Goal: Transaction & Acquisition: Purchase product/service

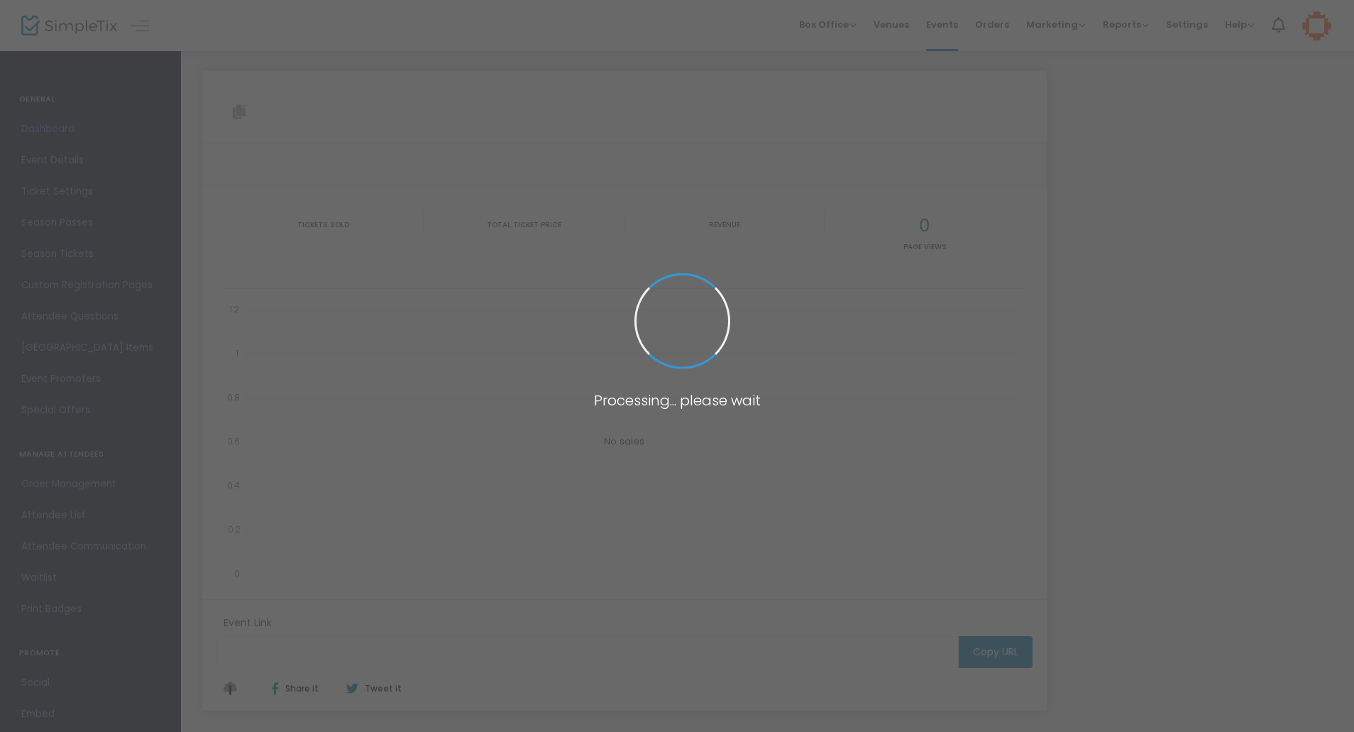
type input "[URL][DOMAIN_NAME]"
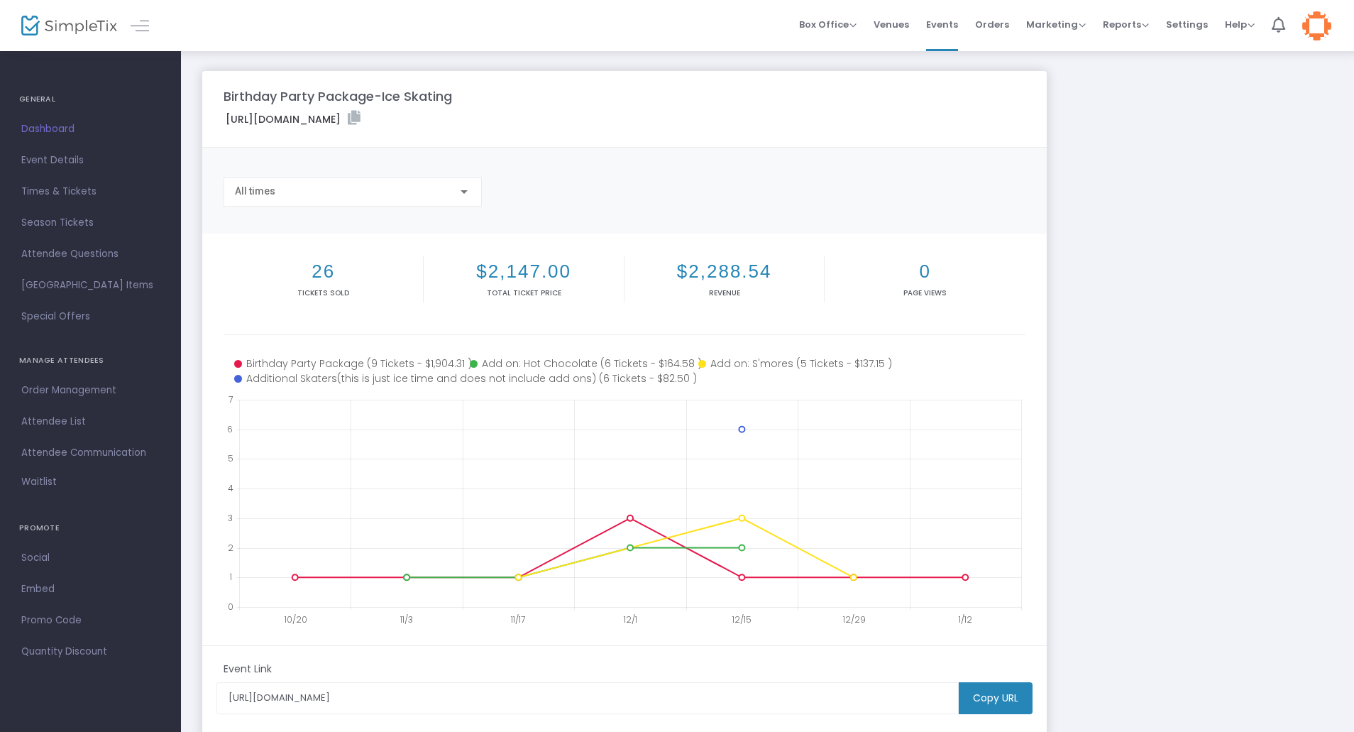
click at [57, 35] on img at bounding box center [69, 26] width 96 height 21
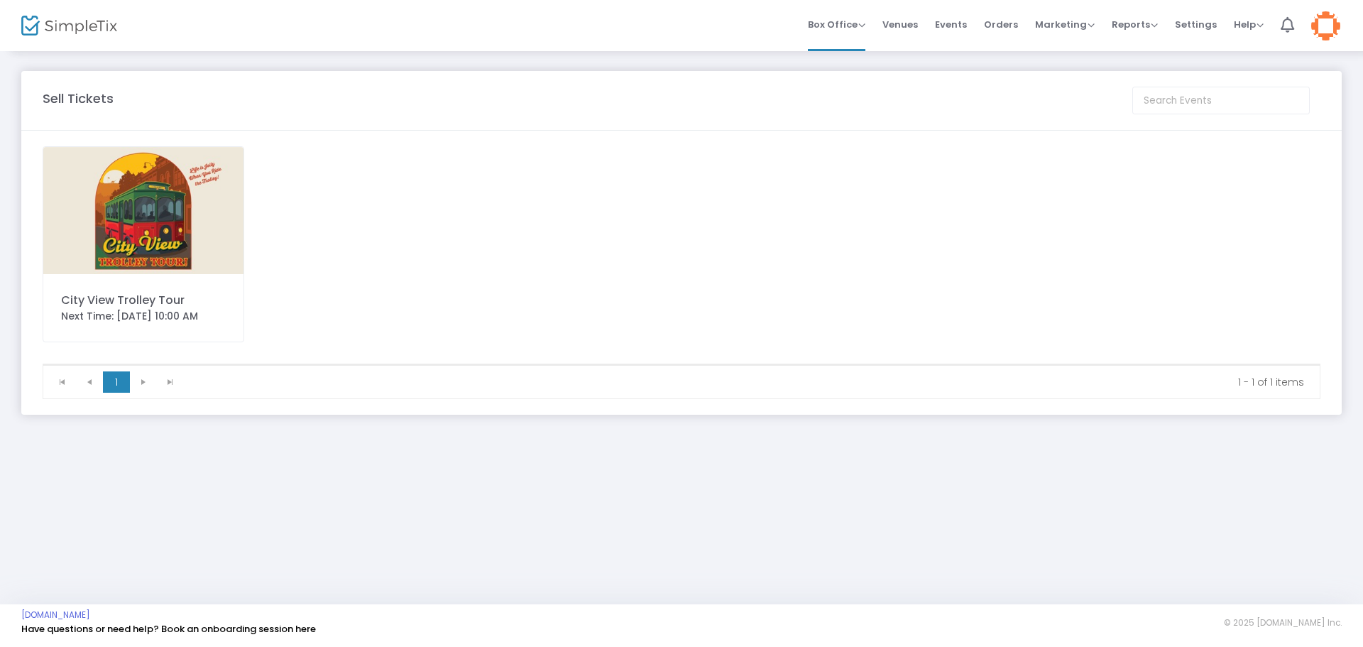
click at [158, 222] on img at bounding box center [143, 210] width 200 height 127
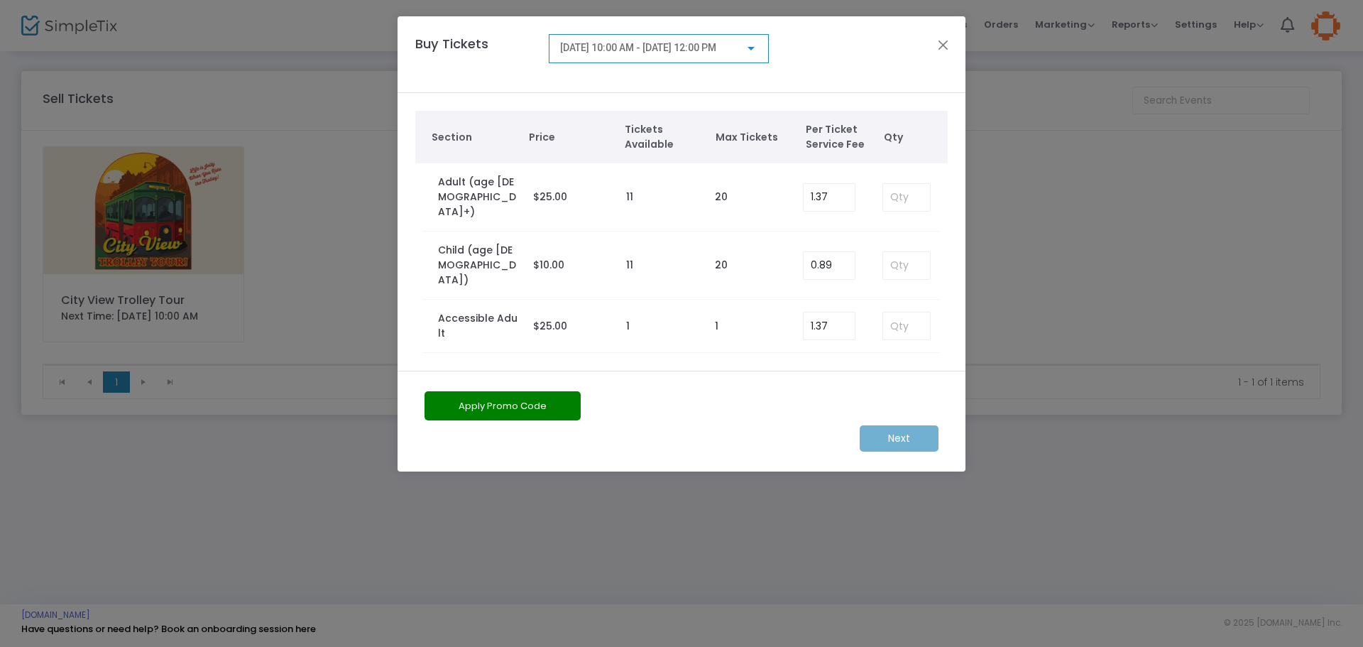
click at [716, 45] on span "8/14/2025 @ 10:00 AM - 8/14/2025 @ 12:00 PM" at bounding box center [638, 47] width 156 height 11
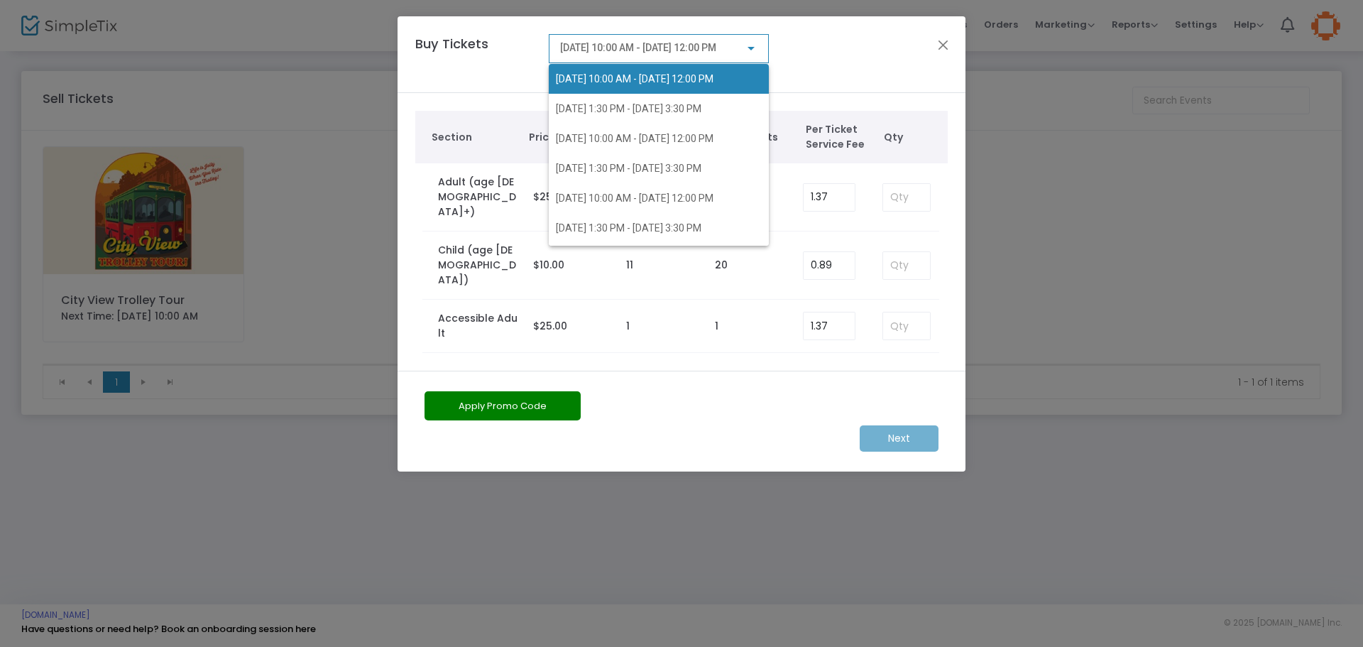
click at [676, 78] on span "8/14/2025 @ 10:00 AM - 8/14/2025 @ 12:00 PM" at bounding box center [635, 78] width 158 height 11
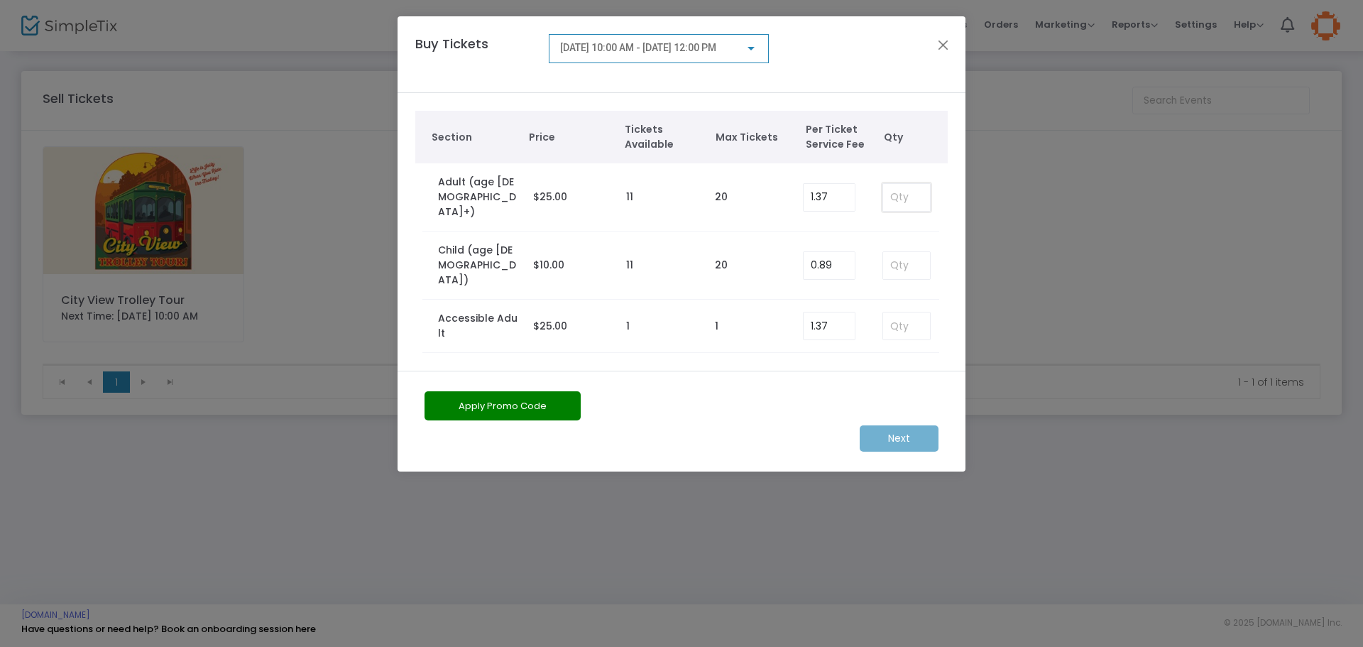
click at [894, 184] on input at bounding box center [906, 197] width 47 height 27
type input "1"
click at [900, 425] on m-button "Next" at bounding box center [898, 438] width 79 height 26
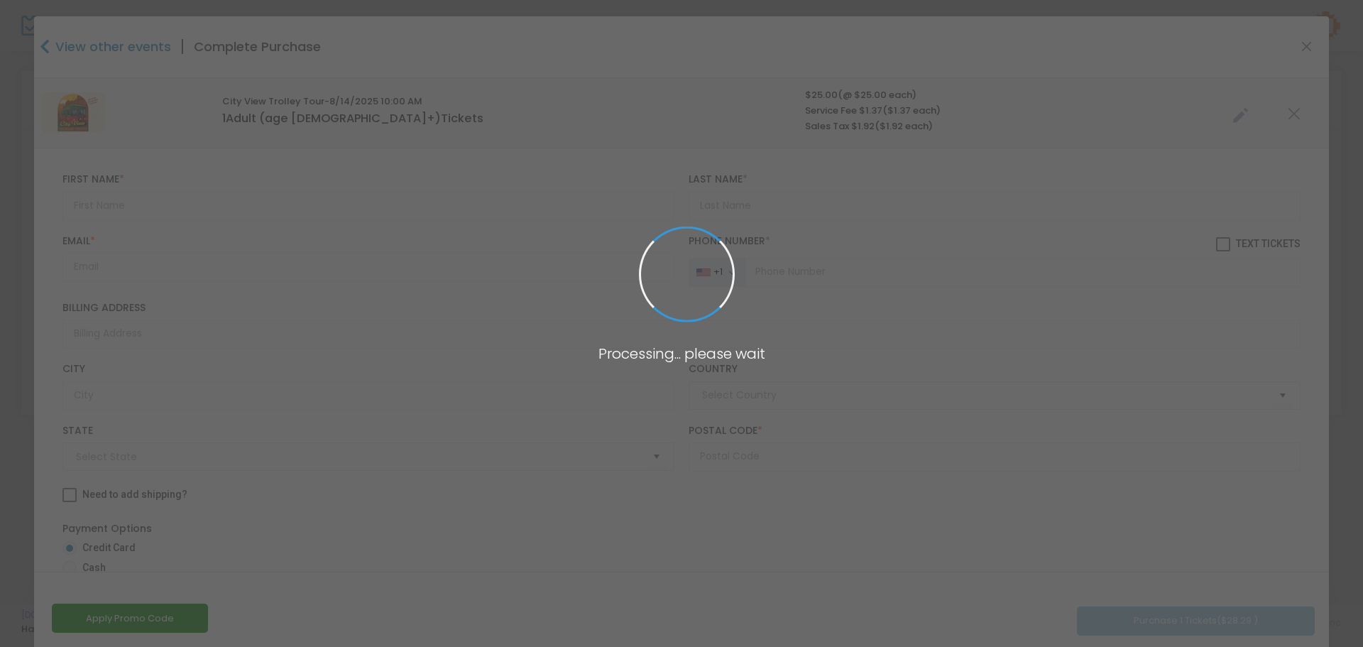
type input "United States"
type input "South Dakota"
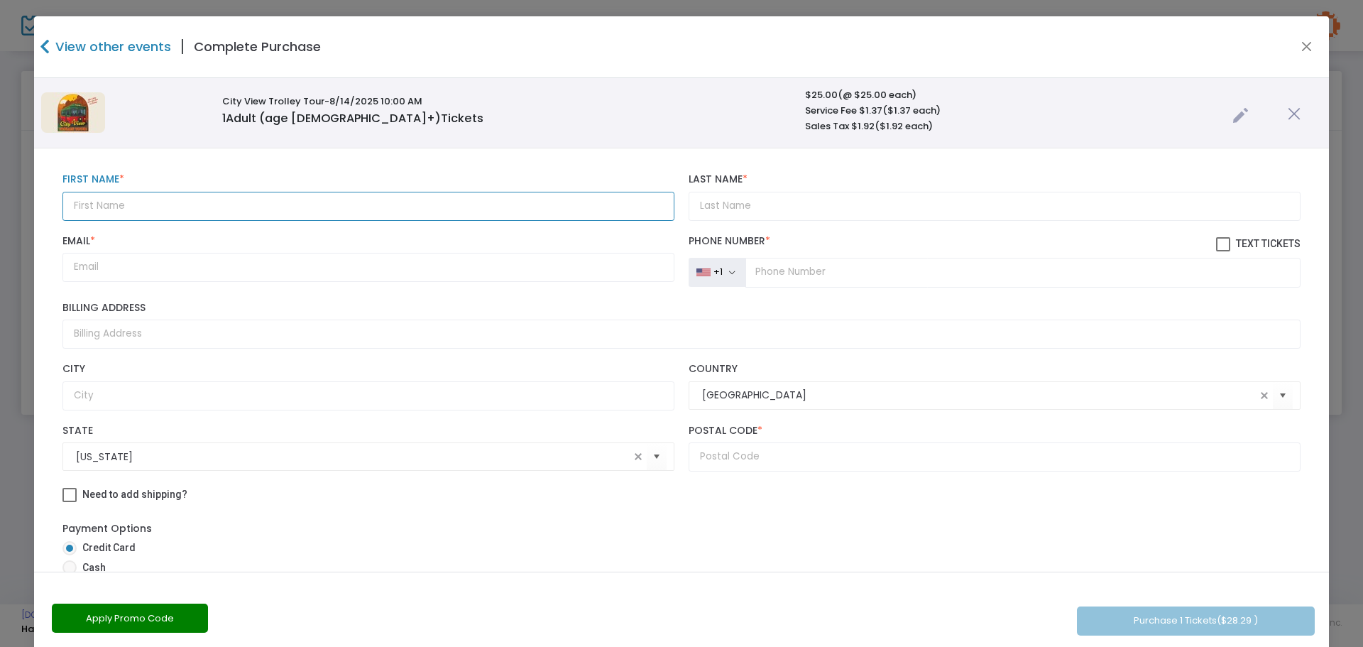
click at [351, 208] on input "text" at bounding box center [368, 206] width 612 height 29
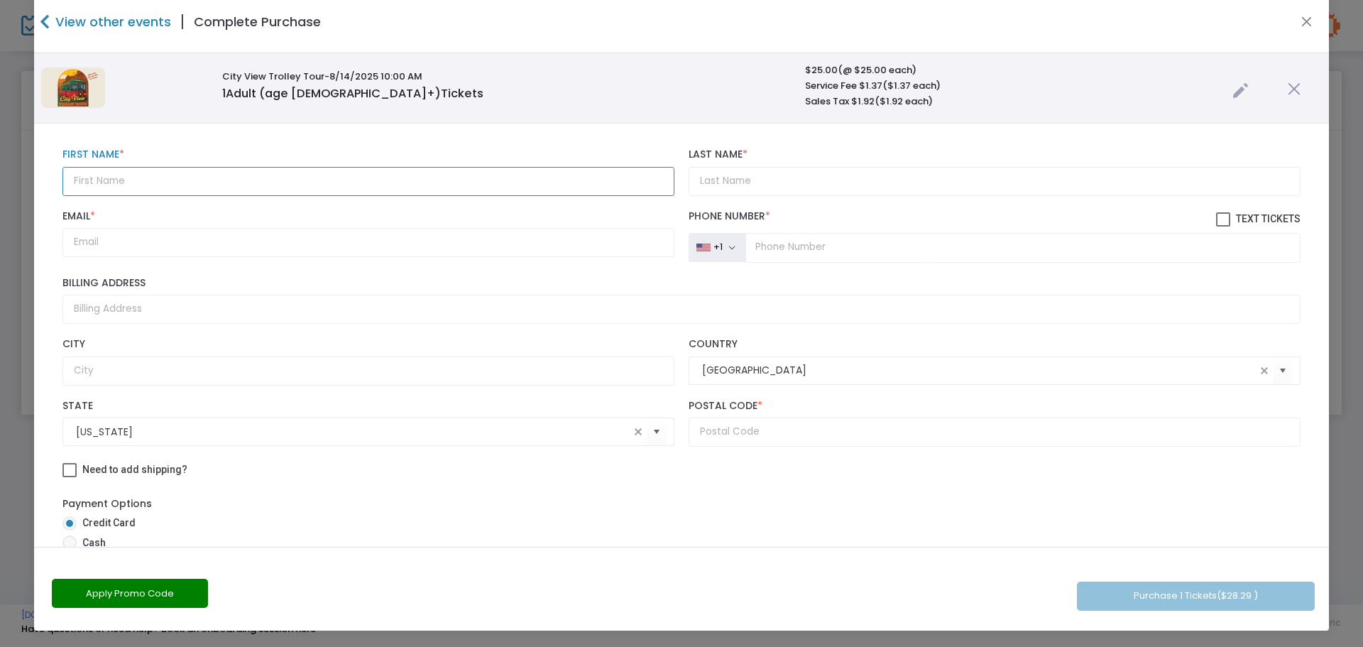
click at [295, 188] on input "text" at bounding box center [368, 181] width 612 height 29
type input "Michael"
type input "Ferris"
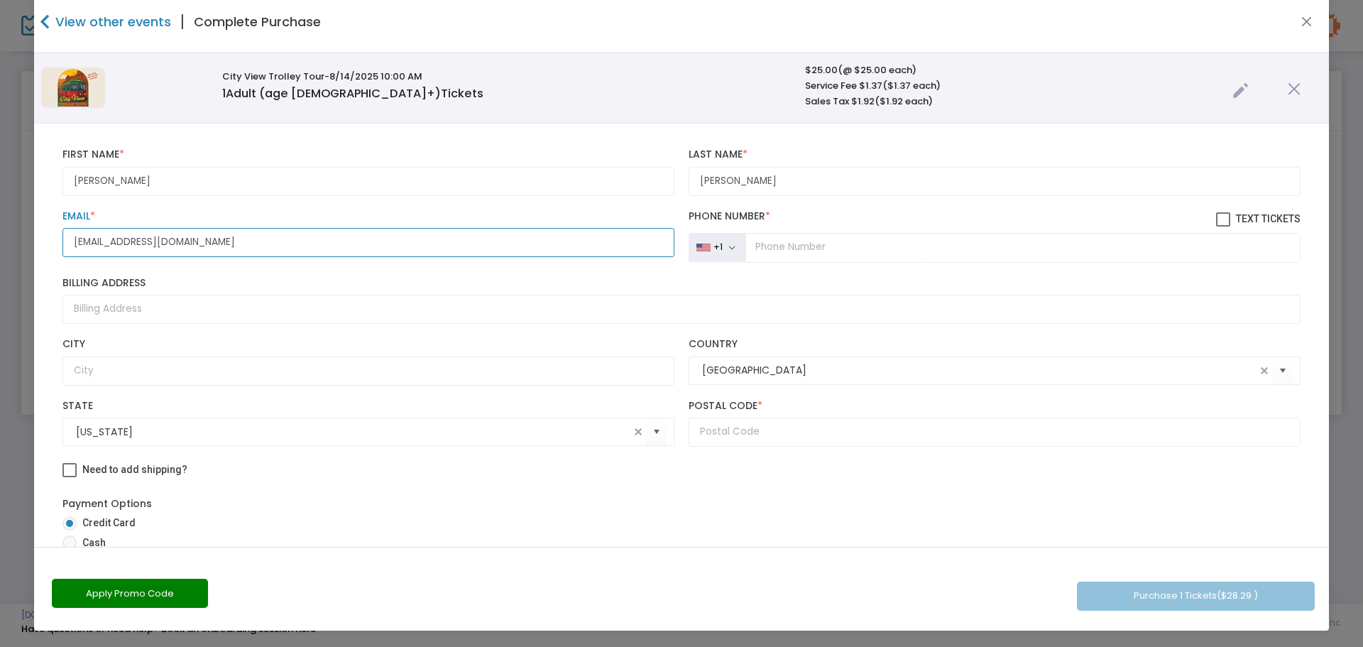
type input "mhf456@msn.com"
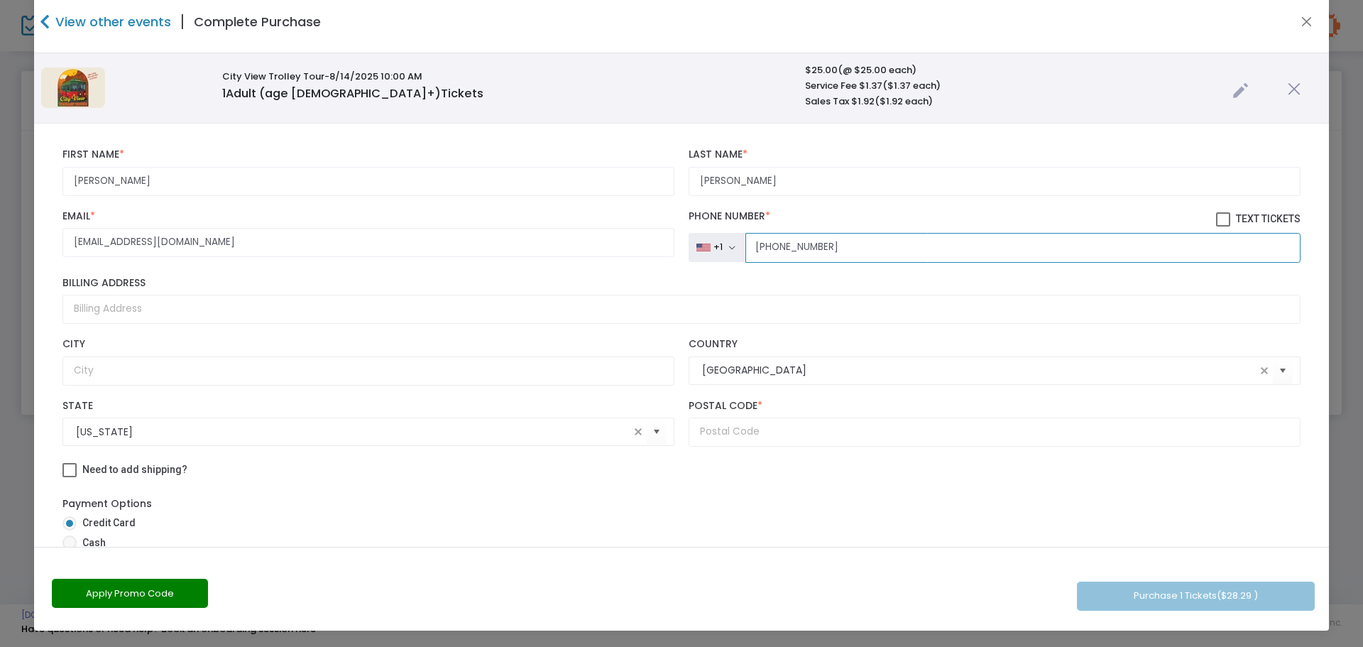
type input "(617) 549-6541"
type input "654 East 6th Street"
type input "Boston"
type input "02127"
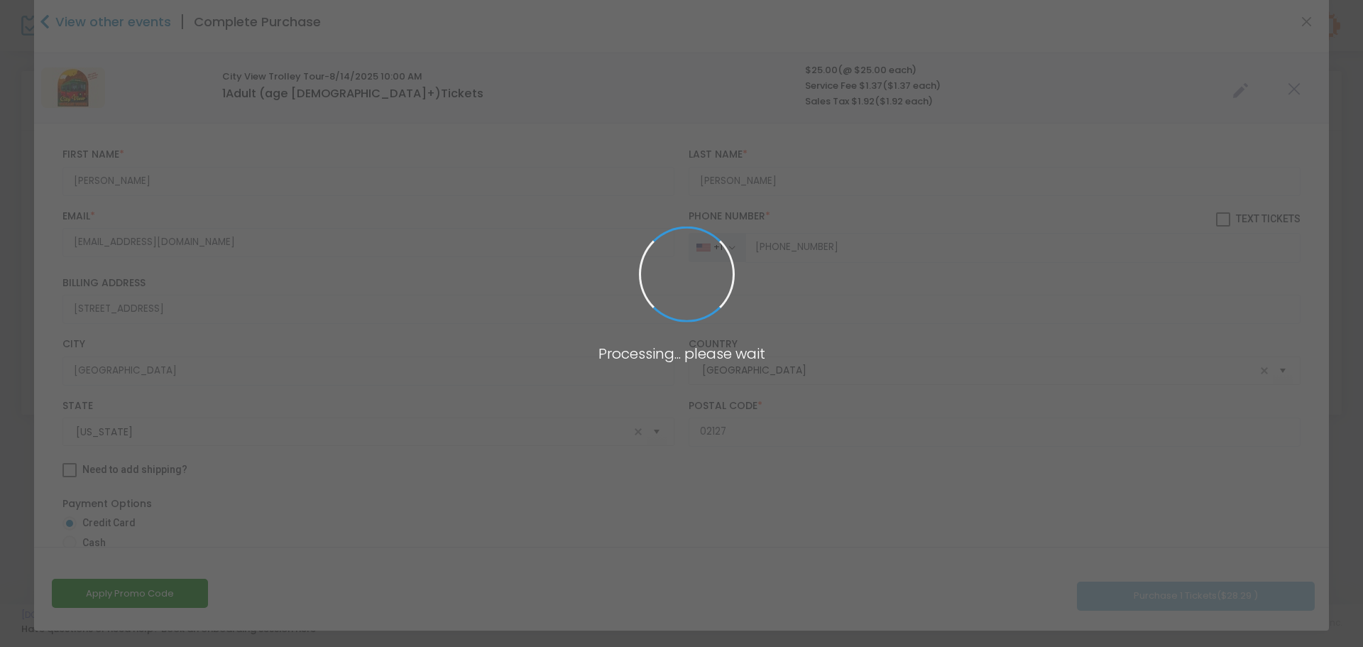
type input "Massachusetts"
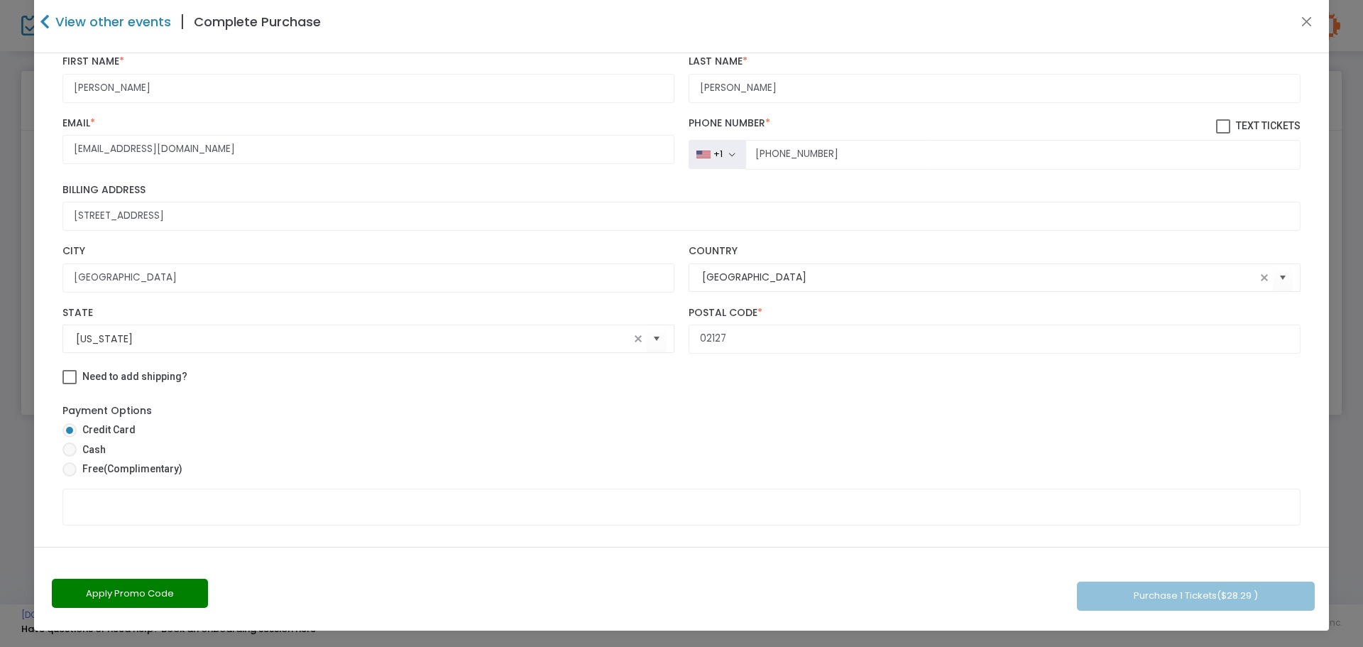
scroll to position [213, 0]
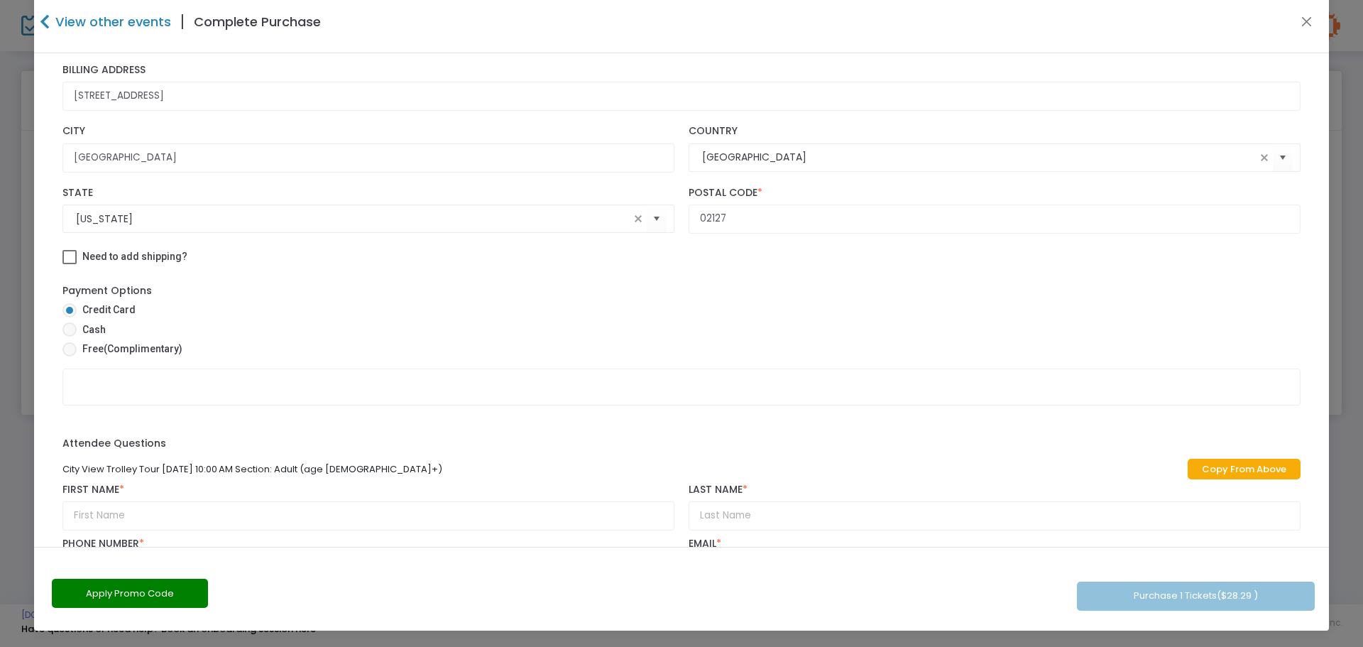
click at [66, 326] on span at bounding box center [69, 329] width 14 height 14
click at [69, 336] on input "Cash" at bounding box center [69, 336] width 1 height 1
radio input "true"
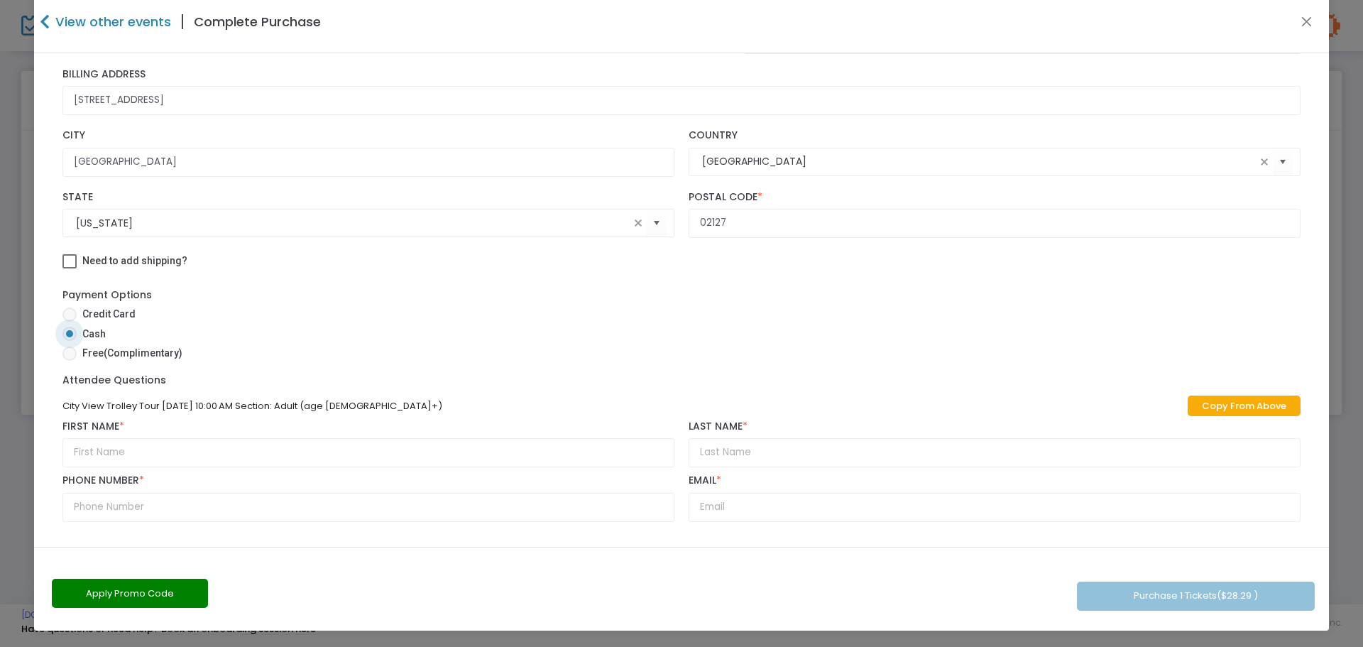
scroll to position [209, 0]
click at [1213, 406] on link "Copy From Above" at bounding box center [1243, 405] width 113 height 21
type input "Michael"
type input "Ferris"
type input "(617) 549-6541"
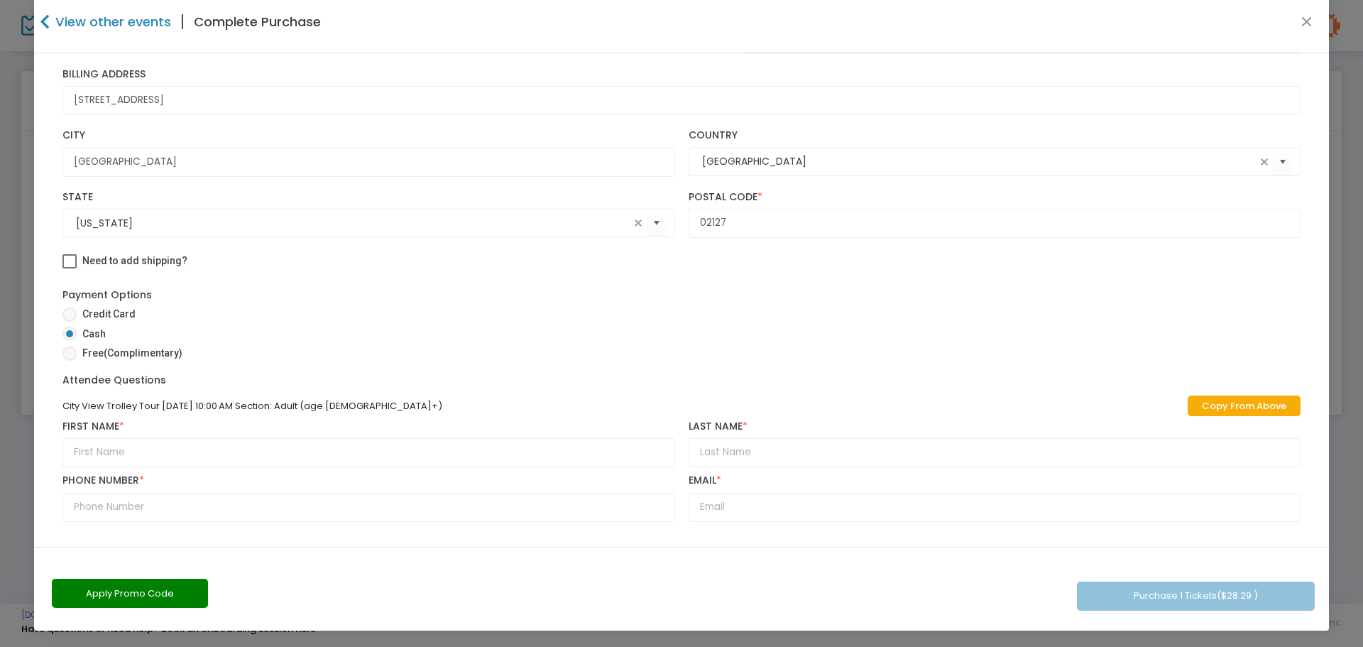
type input "mhf456@msn.com"
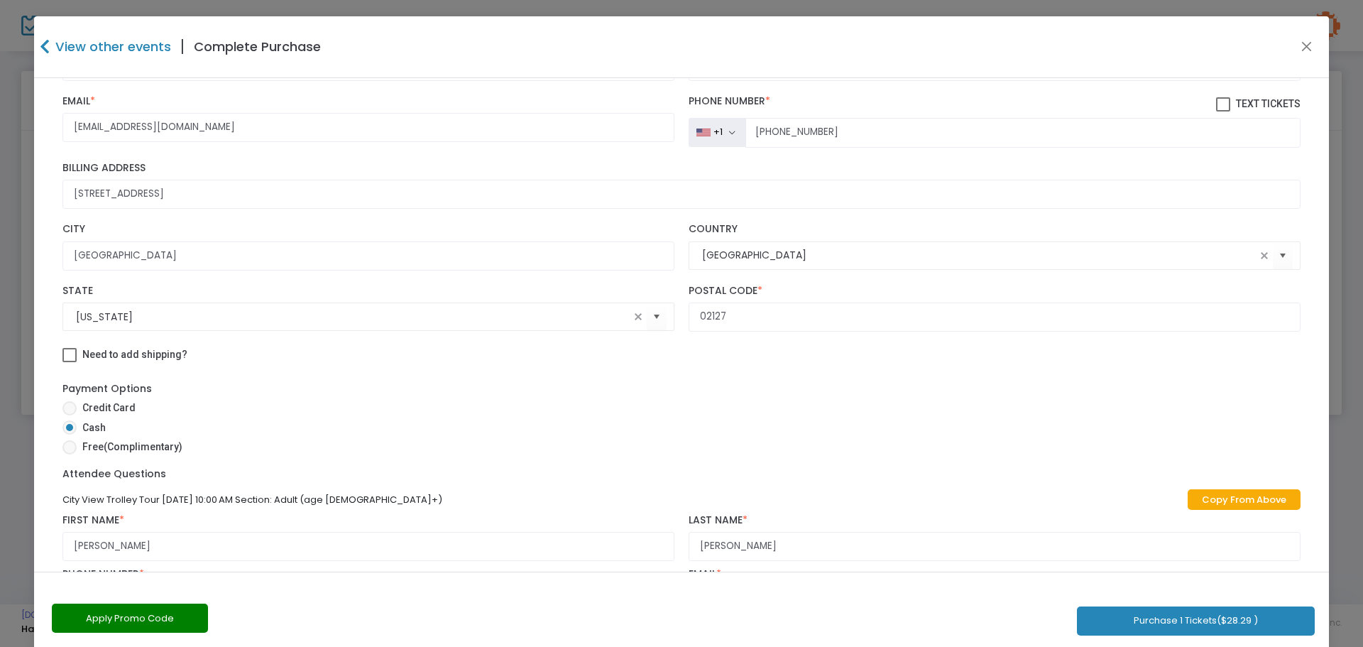
scroll to position [142, 0]
